Goal: Information Seeking & Learning: Find specific fact

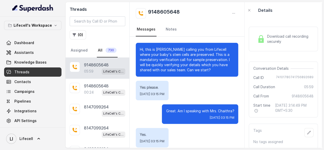
scroll to position [0, 0]
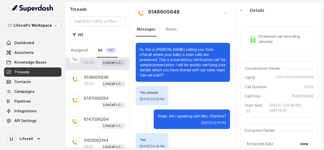
scroll to position [1764, 0]
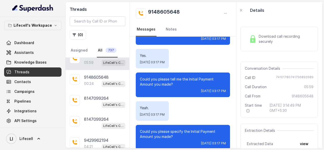
scroll to position [799, 0]
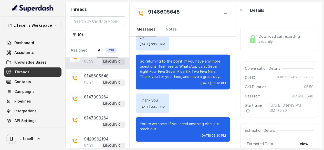
scroll to position [1764, 0]
click at [167, 82] on div "So returning to the point, if you have any more questions, feel free to WhatsAp…" at bounding box center [183, 71] width 94 height 35
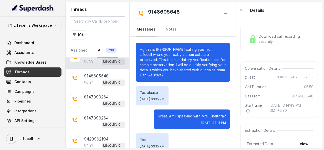
scroll to position [1764, 0]
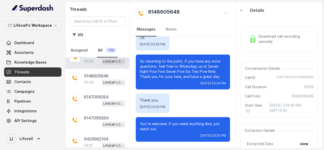
click at [86, 53] on link "Assigned" at bounding box center [79, 50] width 19 height 14
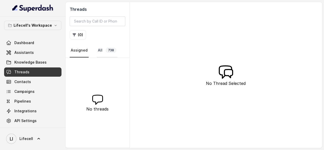
click at [105, 52] on link "All 738" at bounding box center [107, 50] width 21 height 14
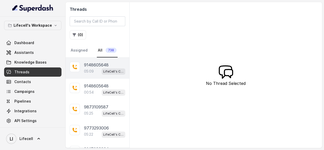
click at [105, 68] on p "9148605648" at bounding box center [96, 65] width 25 height 6
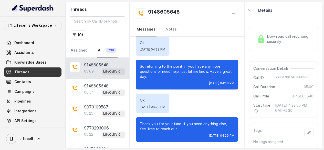
scroll to position [1596, 0]
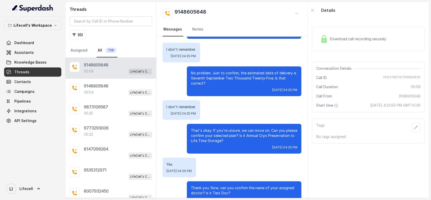
scroll to position [592, 0]
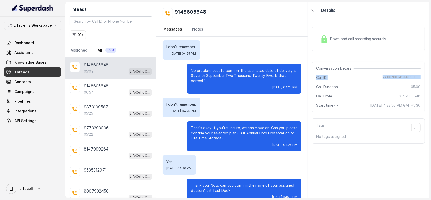
drag, startPoint x: 313, startPoint y: 82, endPoint x: 436, endPoint y: 82, distance: 122.8
click at [327, 82] on html "Lifecell's Workspace Dashboard Assistants Knowledge Bases Threads Contacts Camp…" at bounding box center [215, 100] width 431 height 200
copy div "Call ID 74101780741756896830"
